Goal: Check status: Check status

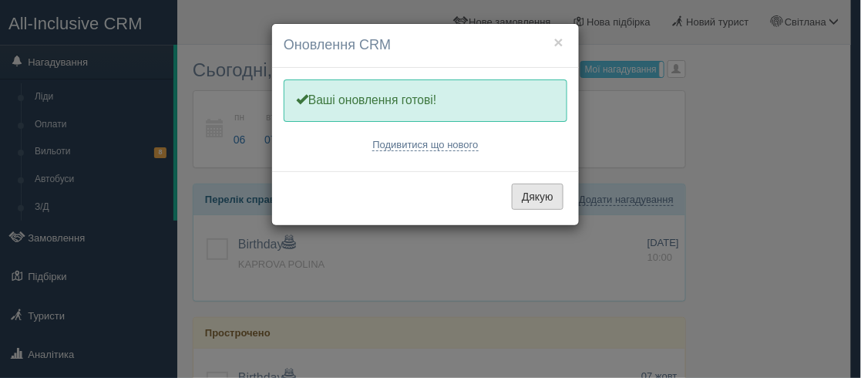
click at [541, 193] on button "Дякую" at bounding box center [538, 197] width 52 height 26
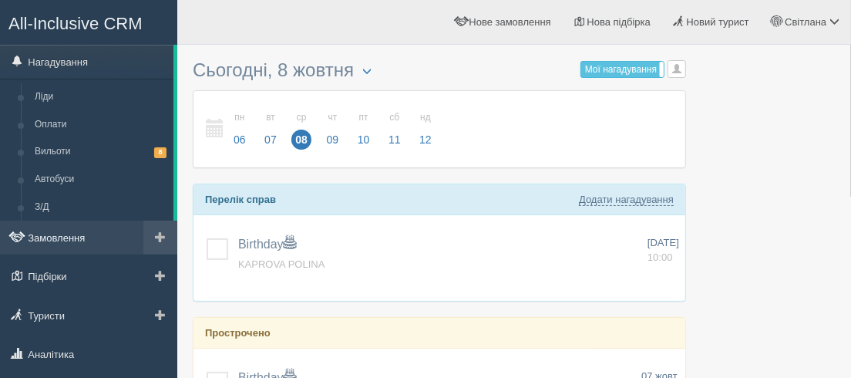
click at [36, 237] on link "Замовлення" at bounding box center [88, 238] width 177 height 34
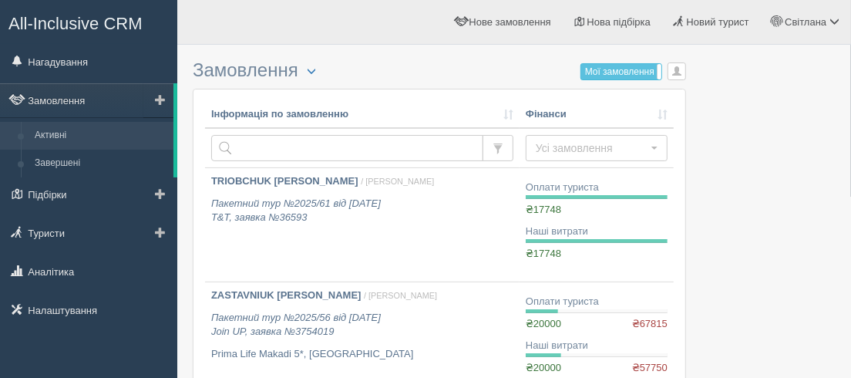
click at [51, 136] on link "Активні" at bounding box center [101, 136] width 146 height 28
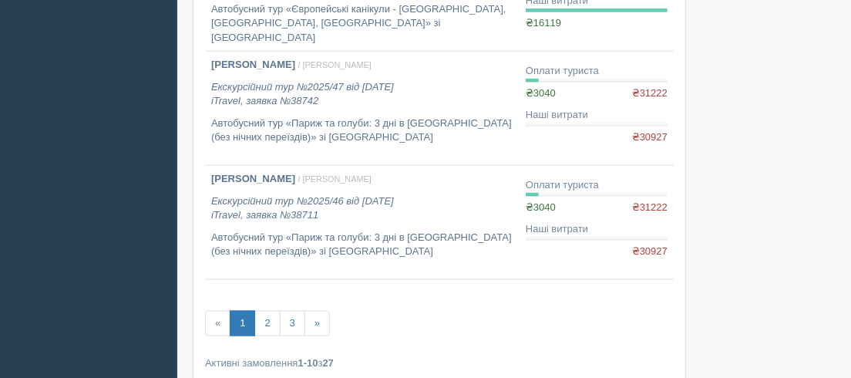
scroll to position [1051, 0]
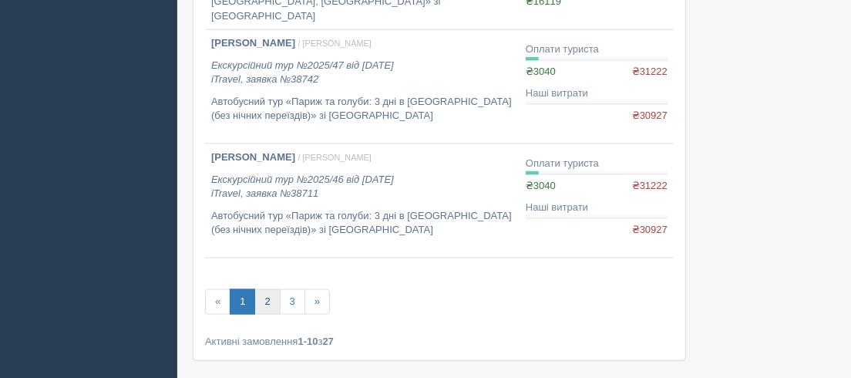
click at [264, 299] on link "2" at bounding box center [266, 301] width 25 height 25
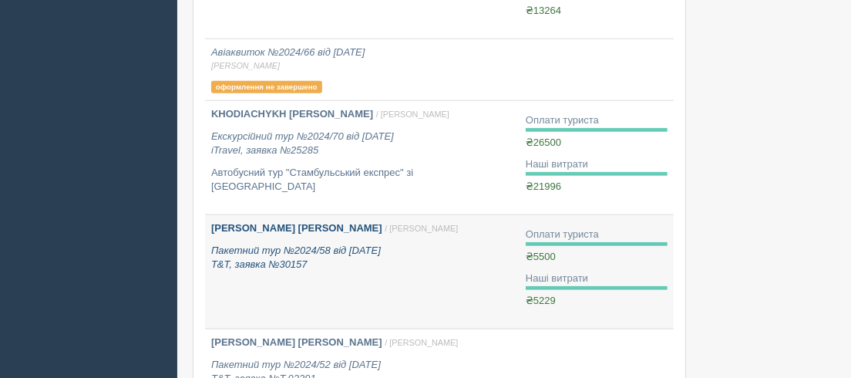
scroll to position [911, 0]
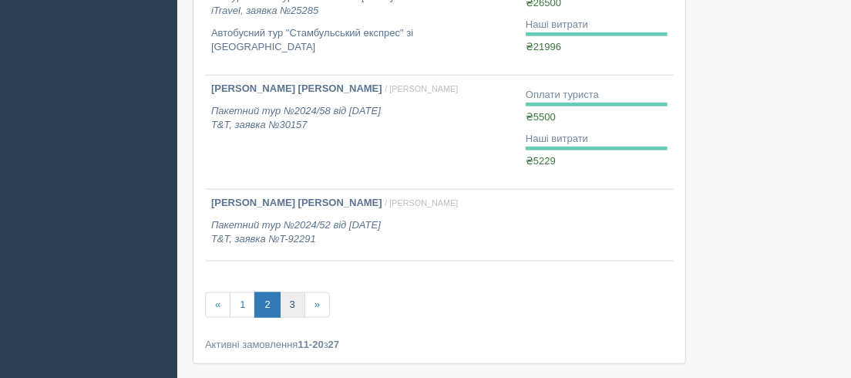
click at [291, 302] on link "3" at bounding box center [292, 304] width 25 height 25
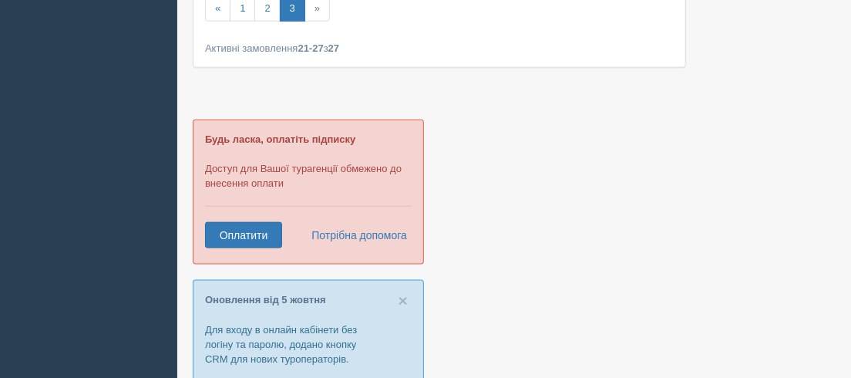
scroll to position [911, 0]
